Goal: Check status: Check status

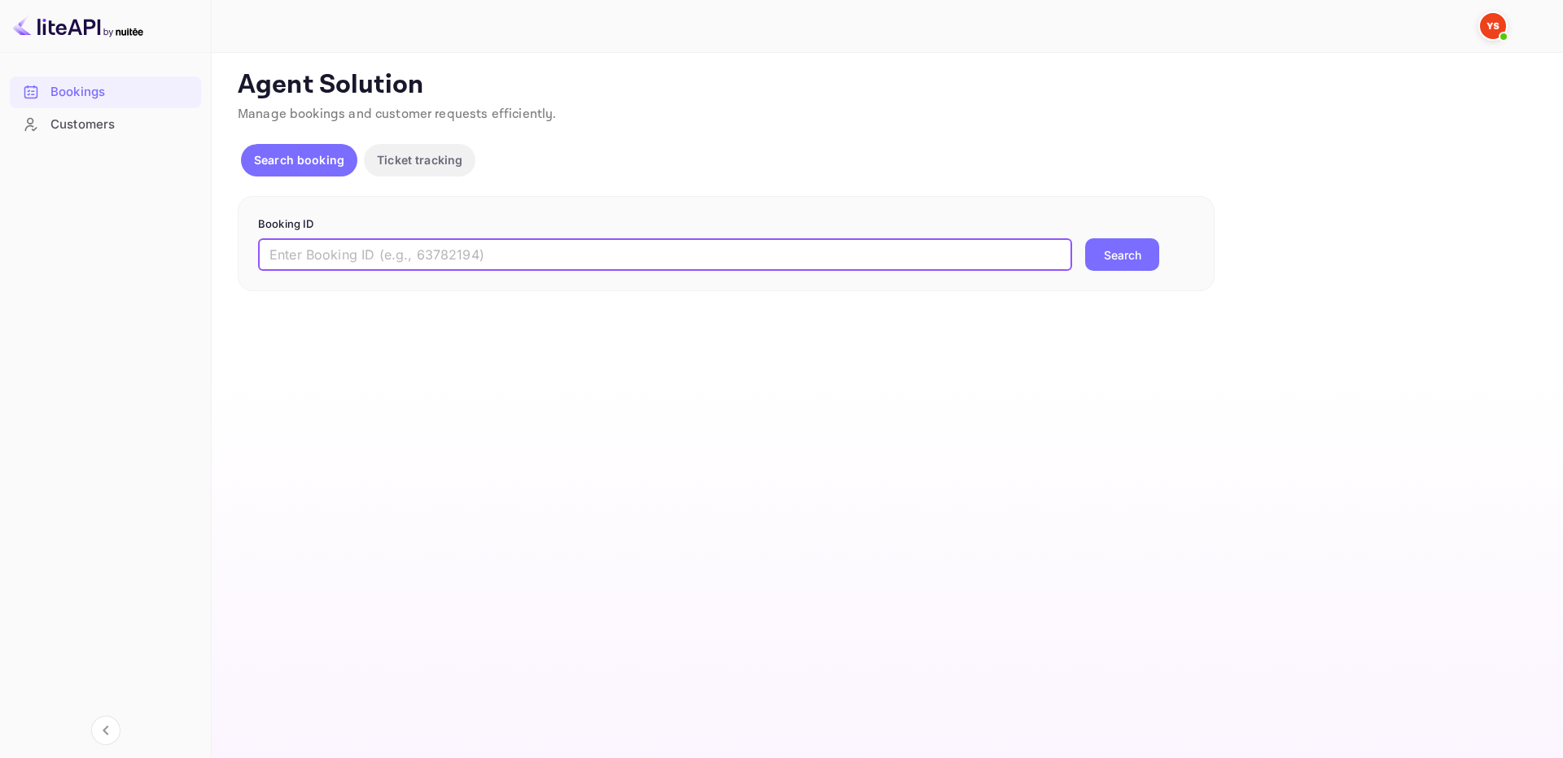
click at [751, 246] on input "text" at bounding box center [665, 254] width 814 height 33
paste input "9954787"
type input "9954787"
click at [1131, 260] on button "Search" at bounding box center [1122, 254] width 74 height 33
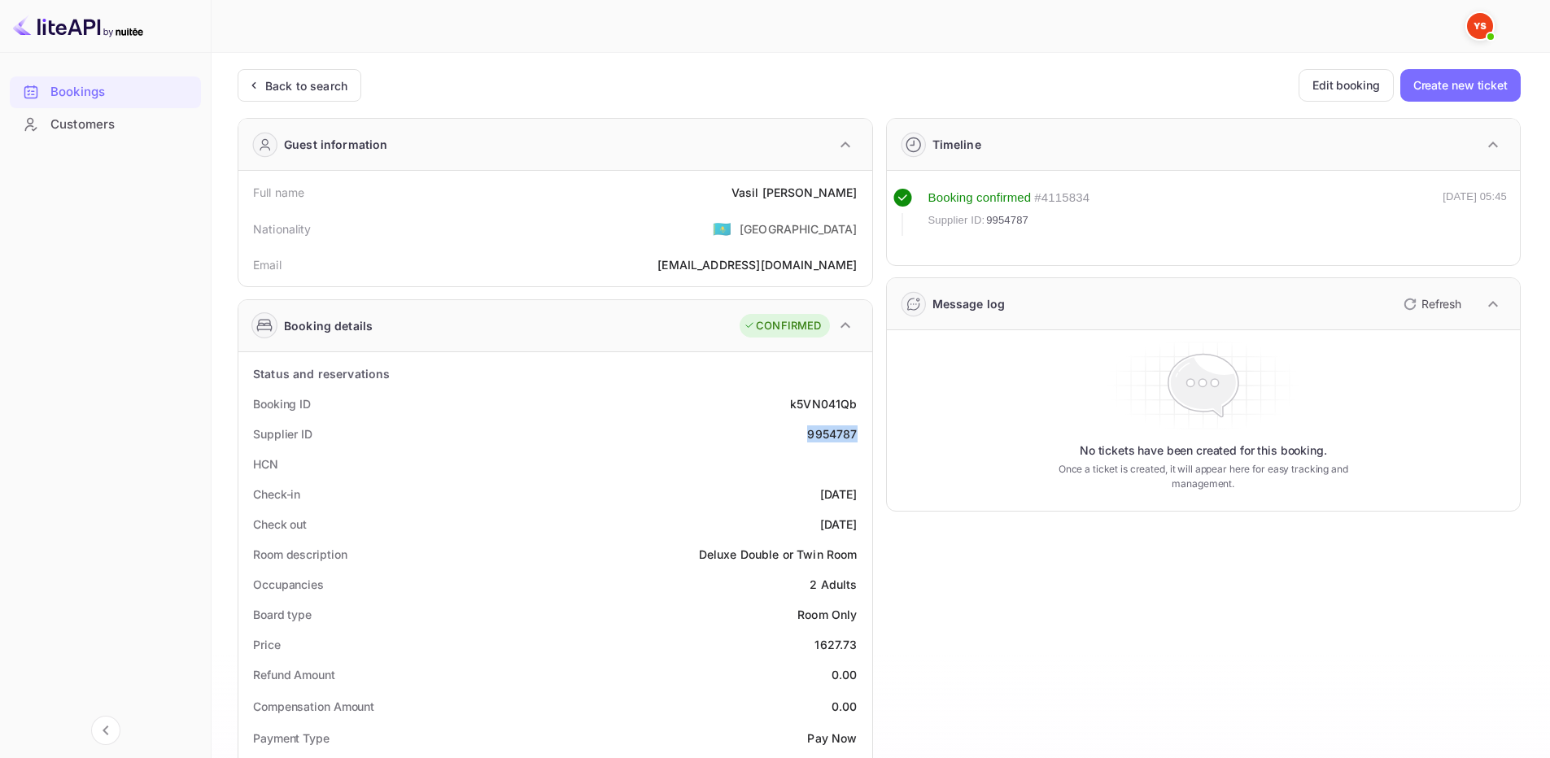
drag, startPoint x: 825, startPoint y: 435, endPoint x: 863, endPoint y: 430, distance: 37.8
click at [863, 430] on div "Supplier ID 9954787" at bounding box center [555, 434] width 621 height 30
copy div "9954787"
drag, startPoint x: 778, startPoint y: 198, endPoint x: 857, endPoint y: 202, distance: 79.0
click at [857, 202] on div "Full name [PERSON_NAME]" at bounding box center [555, 192] width 621 height 30
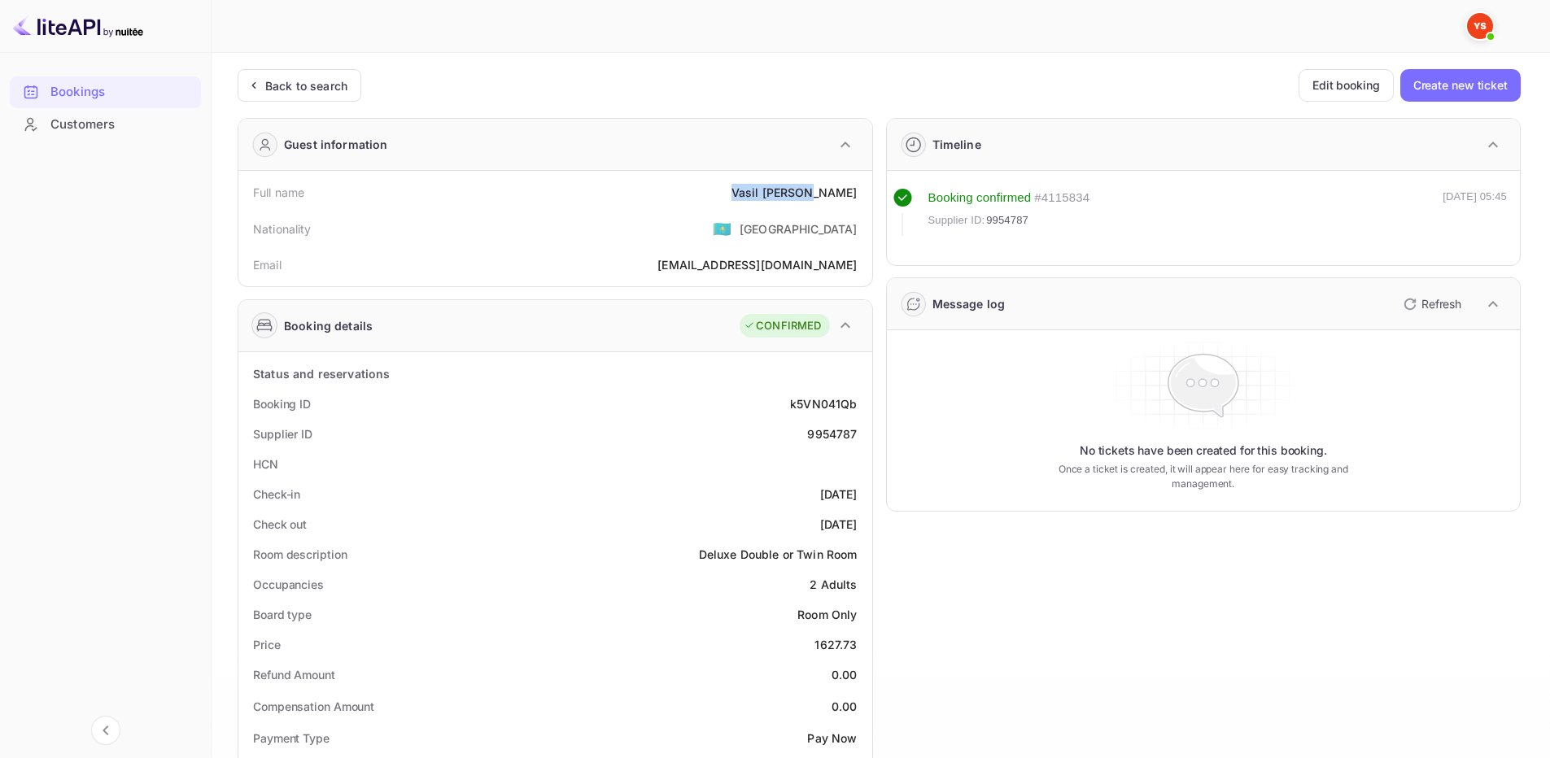
copy div "[PERSON_NAME]"
drag, startPoint x: 837, startPoint y: 645, endPoint x: 863, endPoint y: 644, distance: 25.3
click at [863, 644] on div "Price 1627.73" at bounding box center [555, 645] width 621 height 30
copy div "1627.73"
